Goal: Navigation & Orientation: Find specific page/section

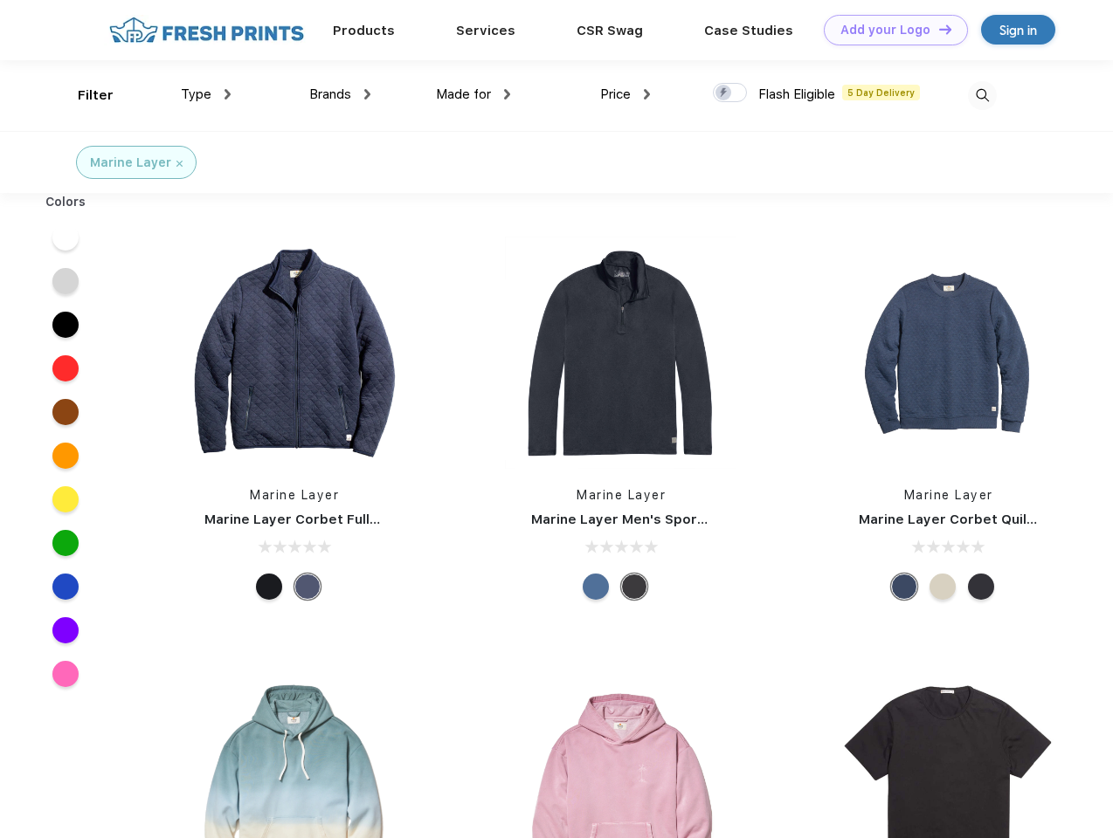
click at [889, 30] on link "Add your Logo Design Tool" at bounding box center [896, 30] width 144 height 31
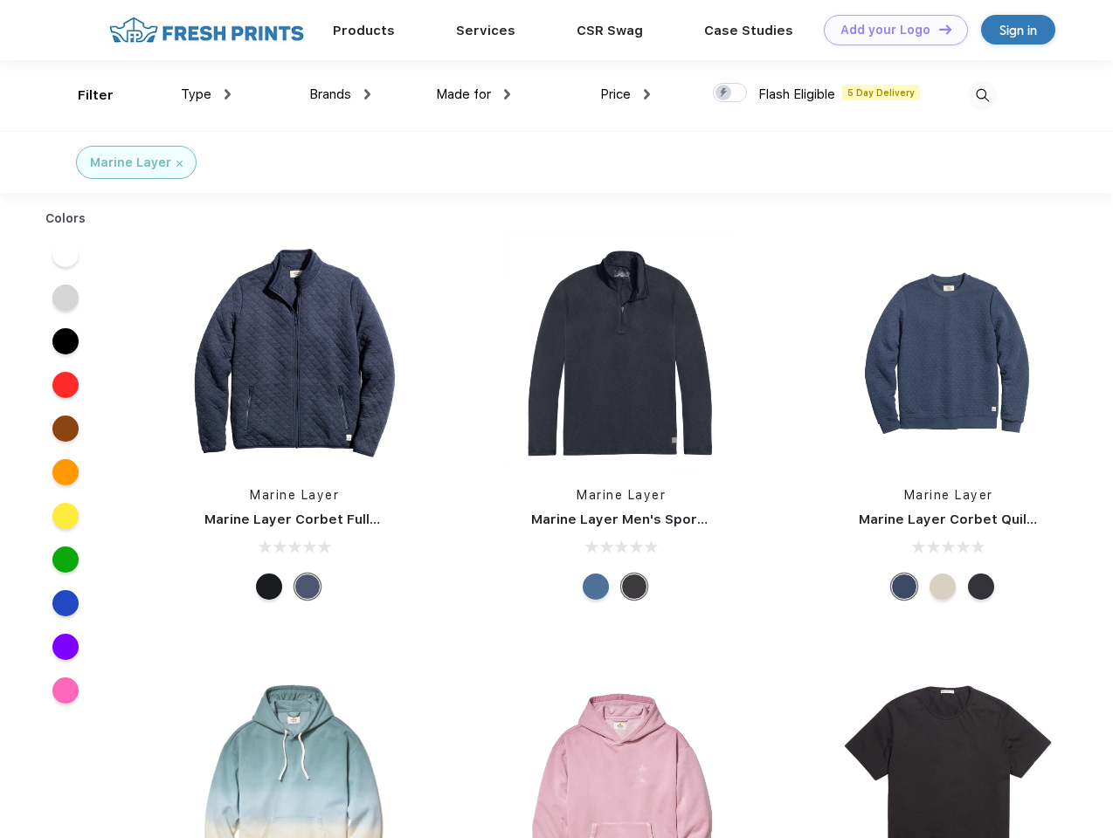
click at [0, 0] on div "Design Tool" at bounding box center [0, 0] width 0 height 0
click at [937, 29] on link "Add your Logo Design Tool" at bounding box center [896, 30] width 144 height 31
click at [84, 95] on div "Filter" at bounding box center [96, 96] width 36 height 20
click at [206, 94] on span "Type" at bounding box center [196, 94] width 31 height 16
click at [340, 94] on span "Brands" at bounding box center [330, 94] width 42 height 16
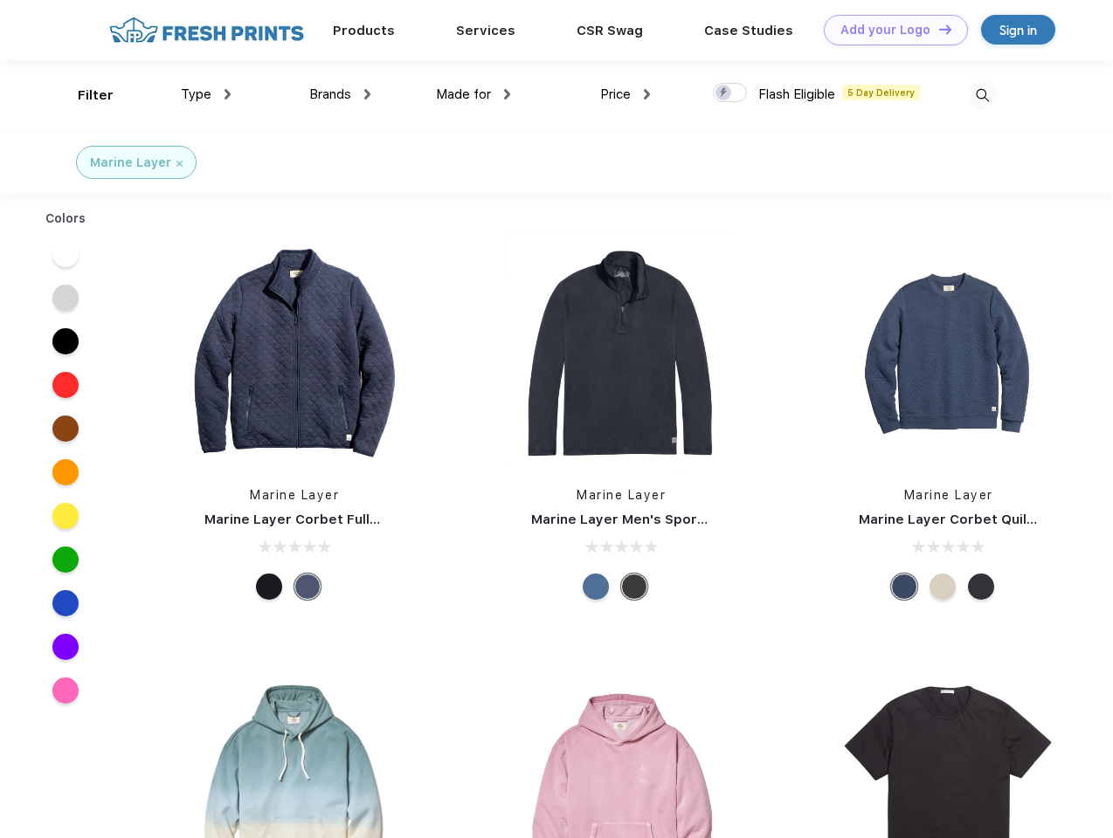
click at [473, 94] on span "Made for" at bounding box center [463, 94] width 55 height 16
click at [625, 94] on span "Price" at bounding box center [615, 94] width 31 height 16
click at [730, 93] on div at bounding box center [730, 92] width 34 height 19
click at [724, 93] on input "checkbox" at bounding box center [718, 87] width 11 height 11
click at [982, 95] on img at bounding box center [982, 95] width 29 height 29
